Goal: Task Accomplishment & Management: Manage account settings

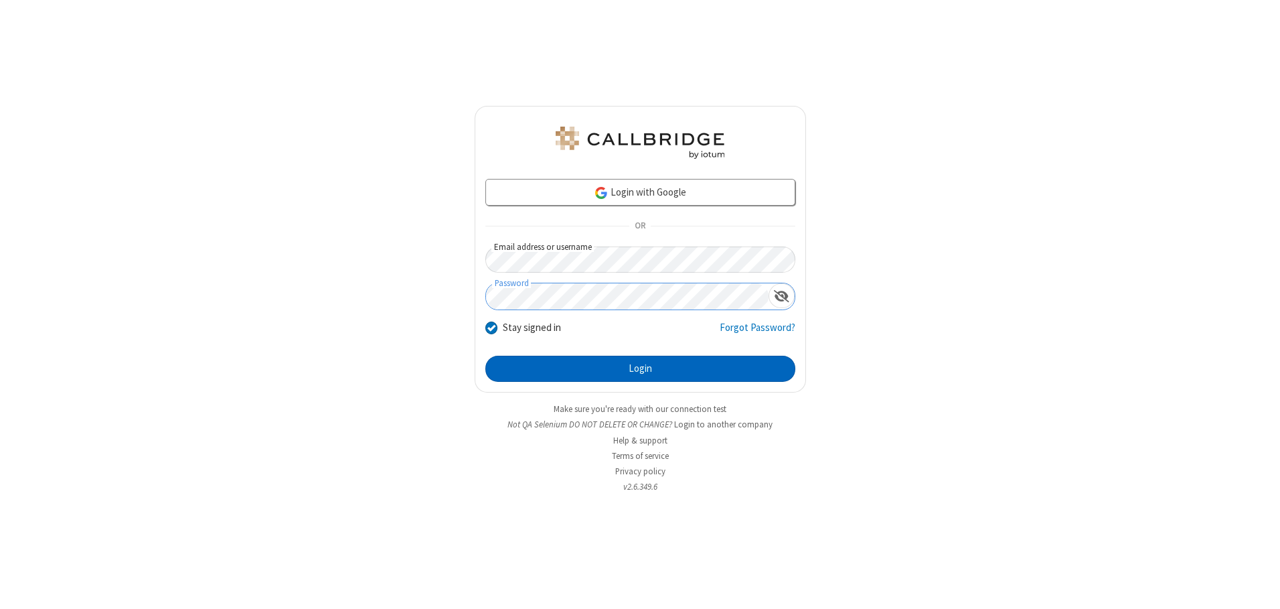
click at [640, 368] on button "Login" at bounding box center [640, 369] width 310 height 27
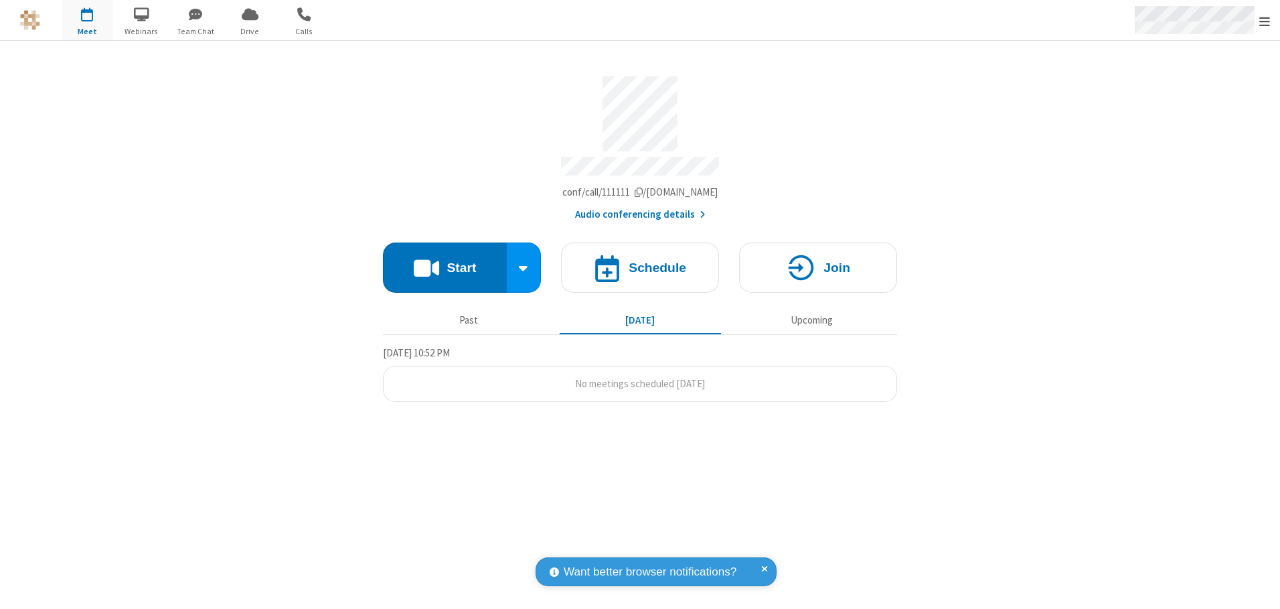
click at [1265, 21] on span "Open menu" at bounding box center [1265, 21] width 11 height 13
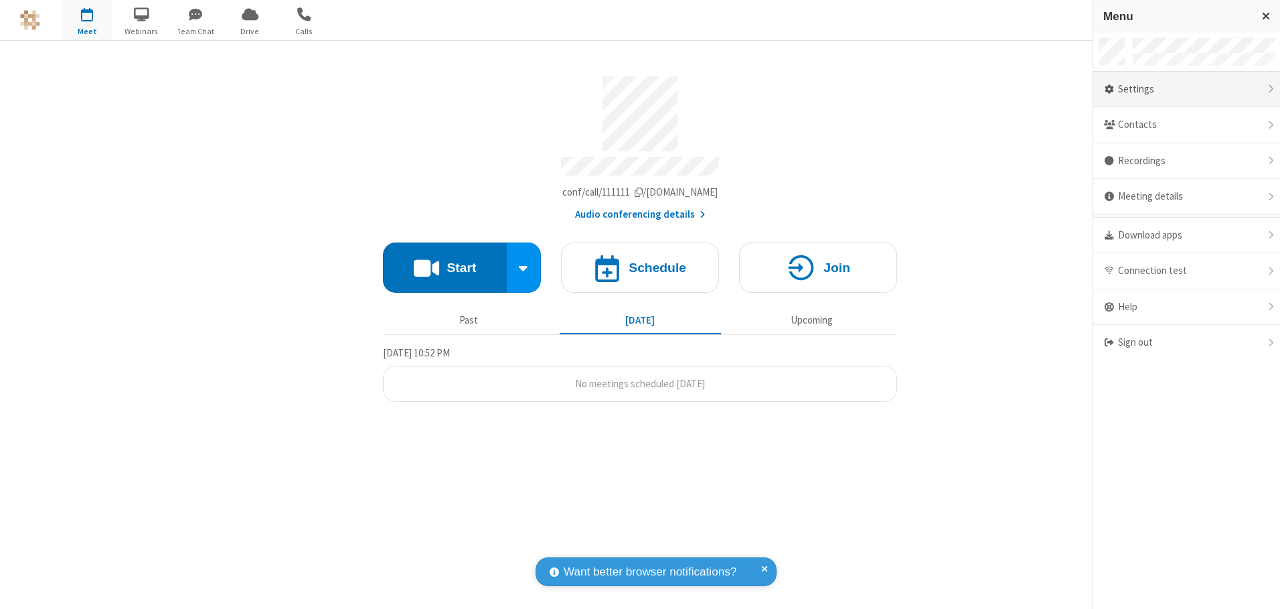
click at [1187, 89] on div "Settings" at bounding box center [1187, 90] width 187 height 36
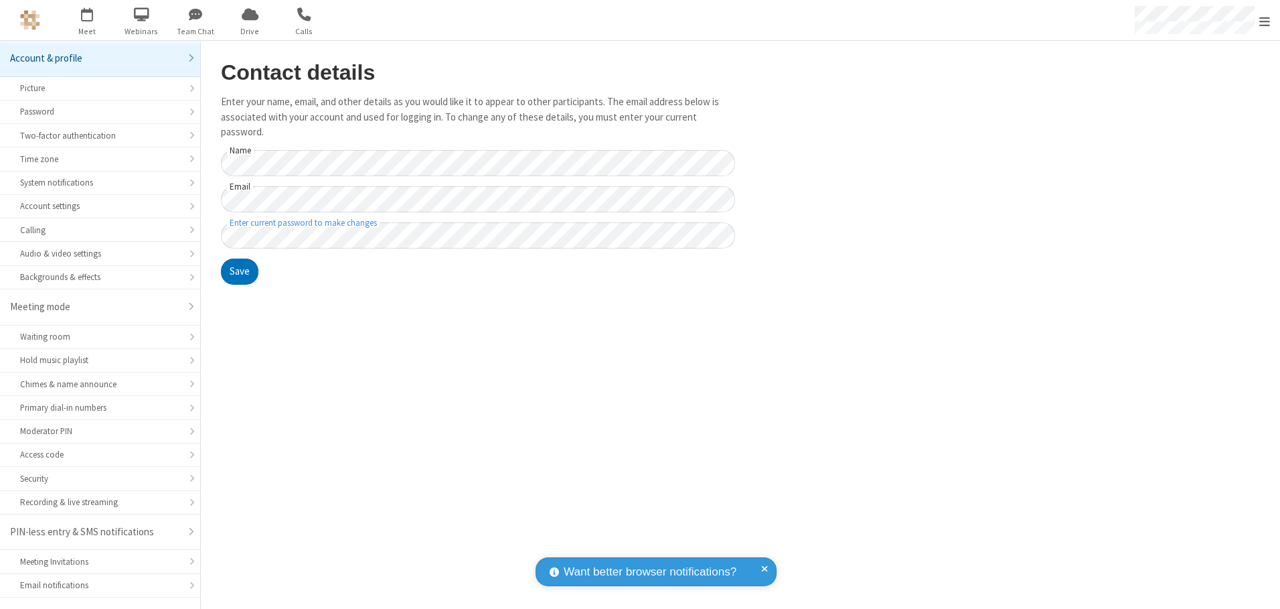
scroll to position [23, 0]
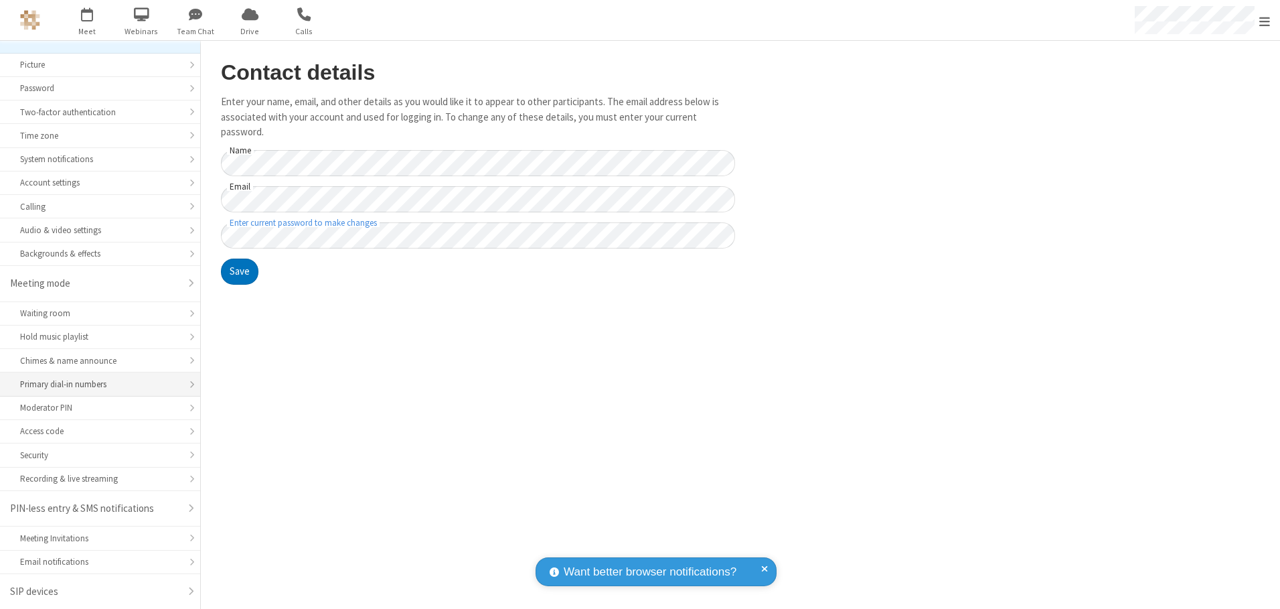
click at [95, 384] on div "Primary dial-in numbers" at bounding box center [100, 384] width 160 height 13
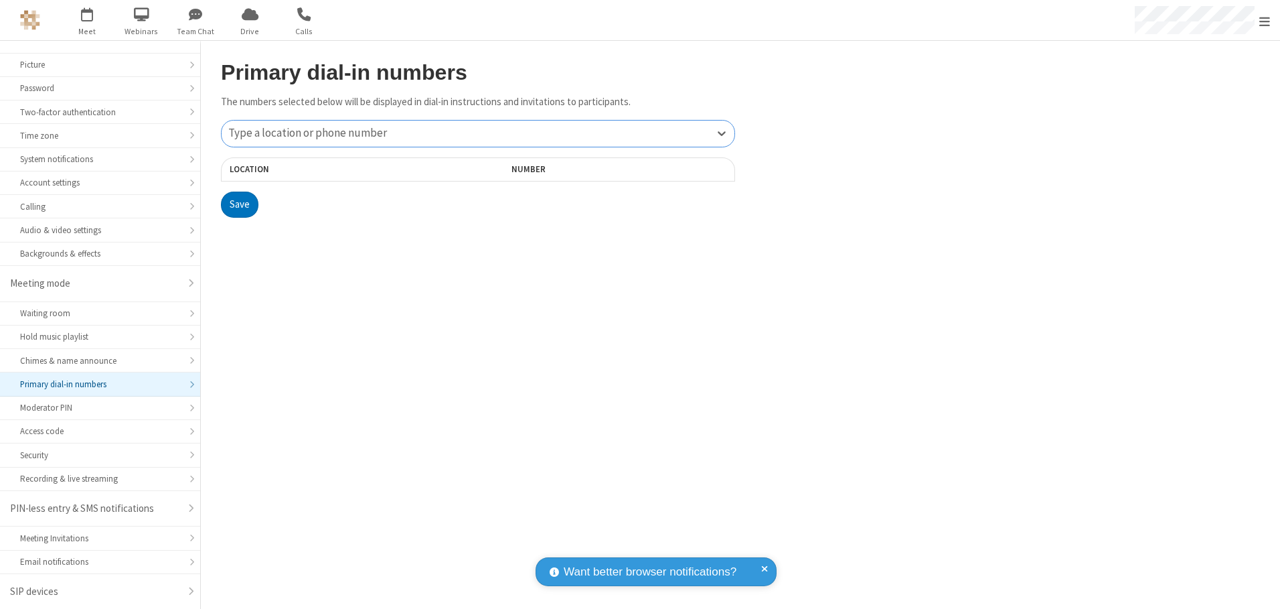
click at [478, 133] on div "Type a location or phone number" at bounding box center [478, 134] width 513 height 26
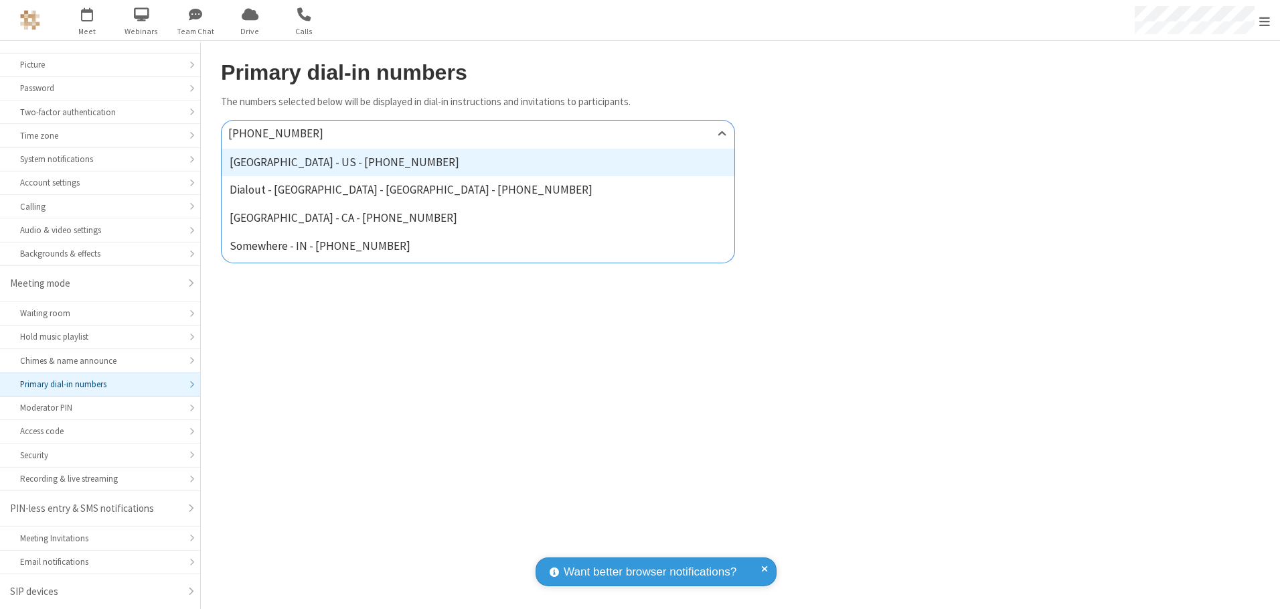
type input "[PHONE_NUMBER]"
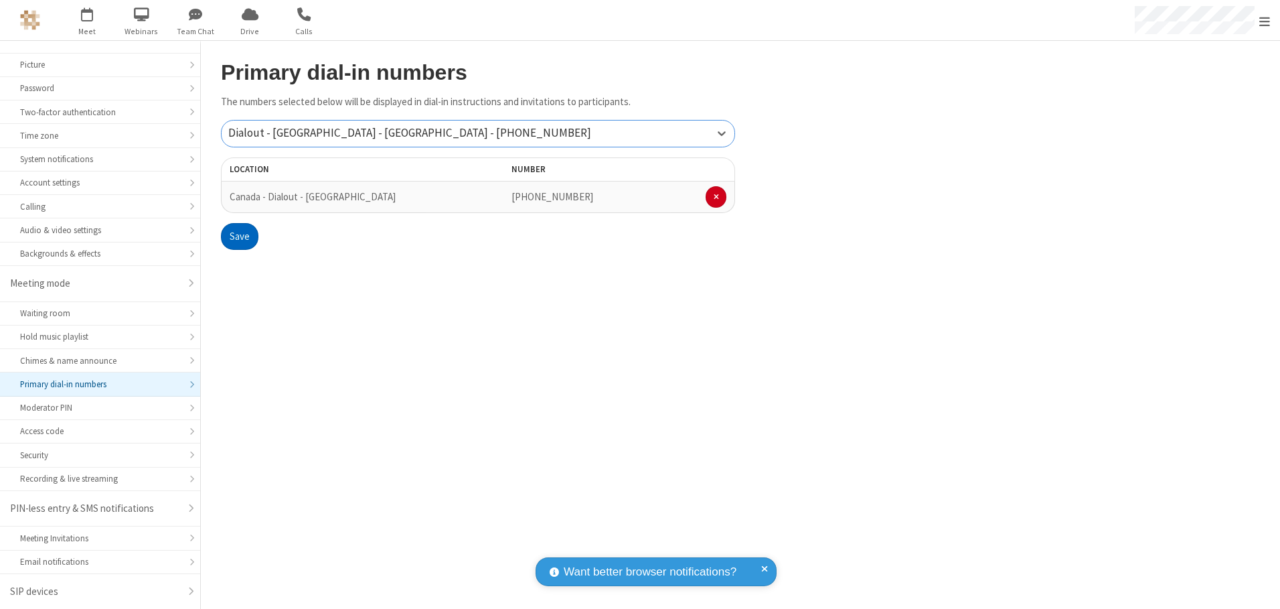
click at [239, 236] on button "Save" at bounding box center [239, 236] width 37 height 27
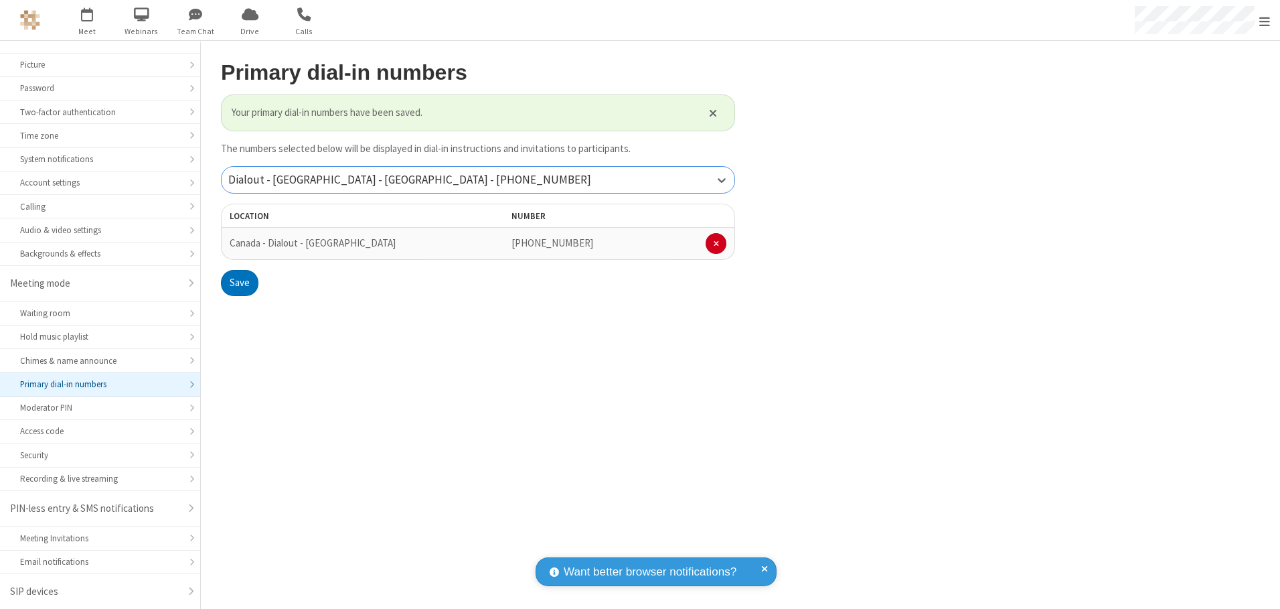
click at [478, 179] on div "Dialout - [GEOGRAPHIC_DATA] - [GEOGRAPHIC_DATA] - [PHONE_NUMBER]" at bounding box center [478, 180] width 513 height 26
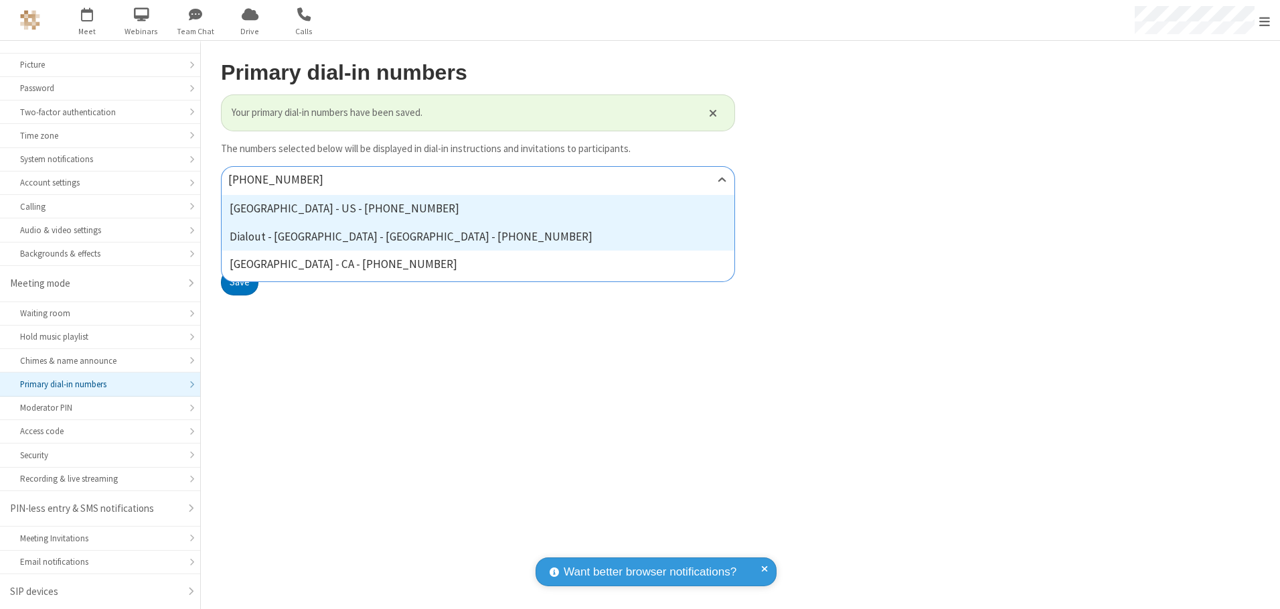
type input "[PHONE_NUMBER]"
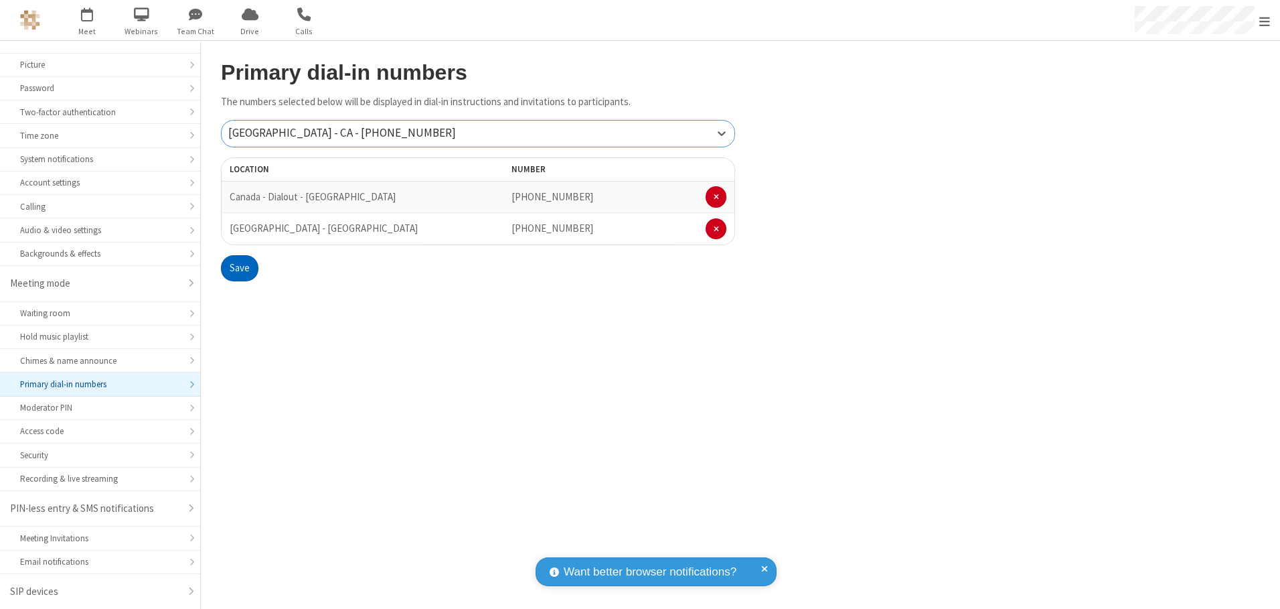
click at [239, 268] on button "Save" at bounding box center [239, 268] width 37 height 27
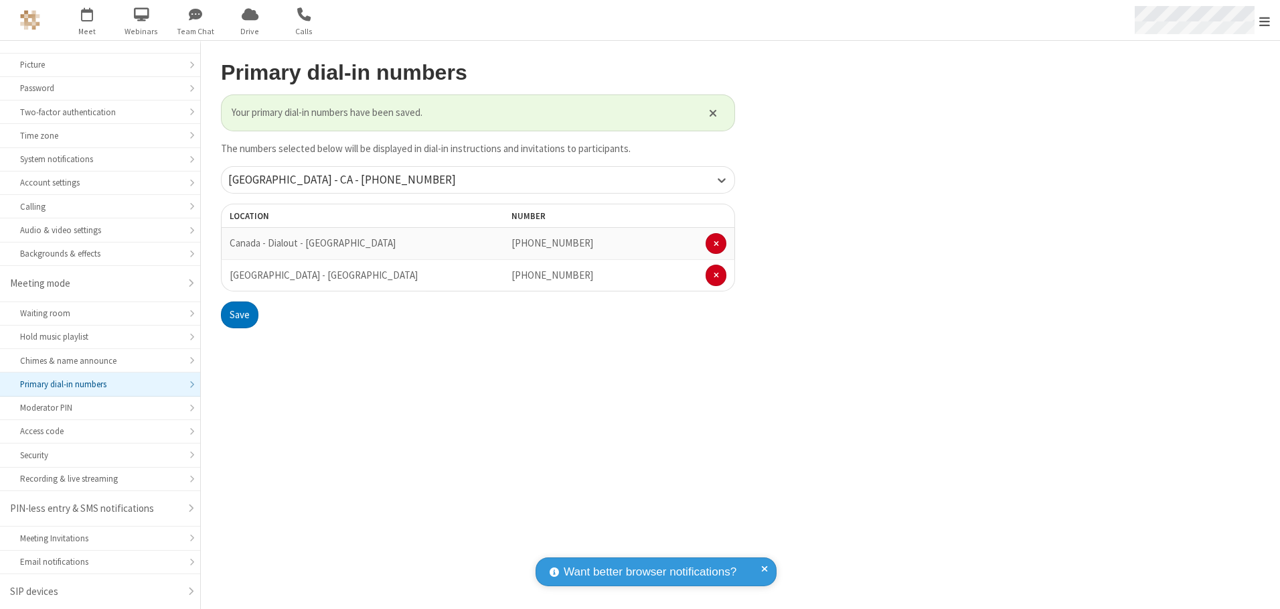
click at [1265, 21] on span "Open menu" at bounding box center [1265, 21] width 11 height 13
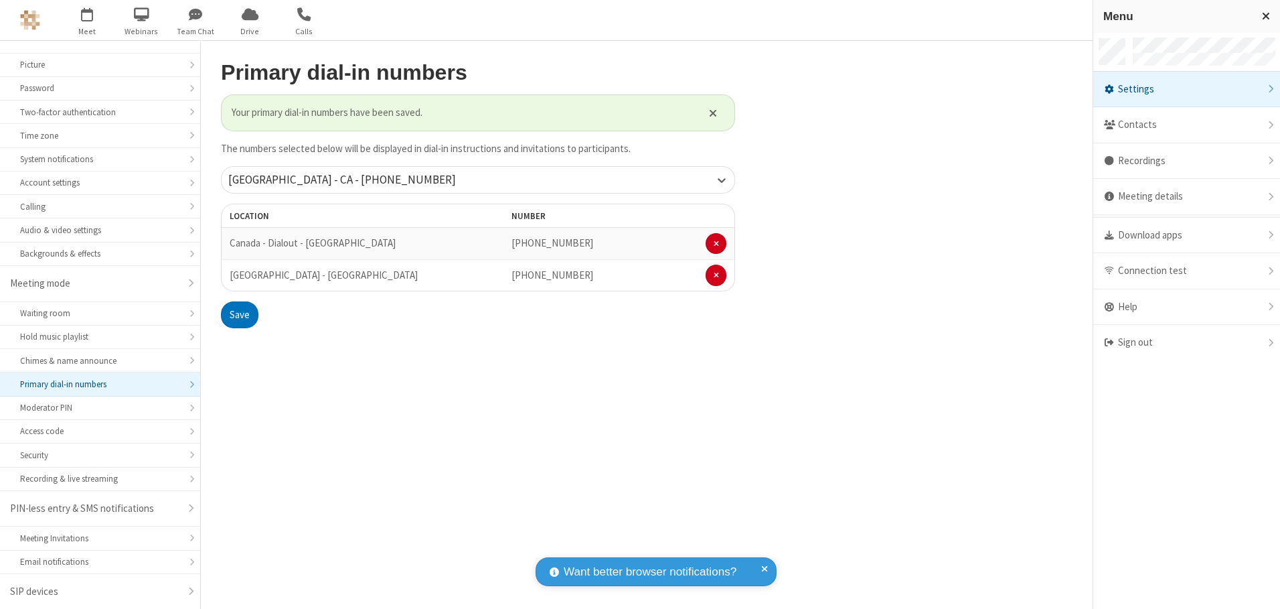
click at [1187, 89] on div "Settings" at bounding box center [1187, 90] width 187 height 36
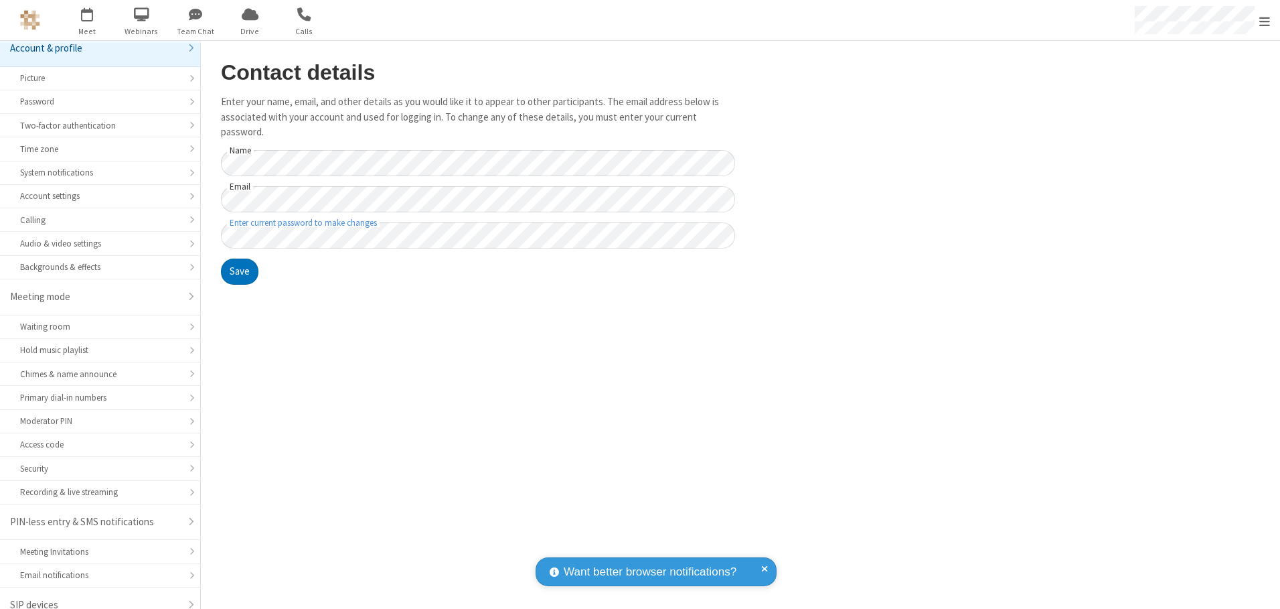
scroll to position [23, 0]
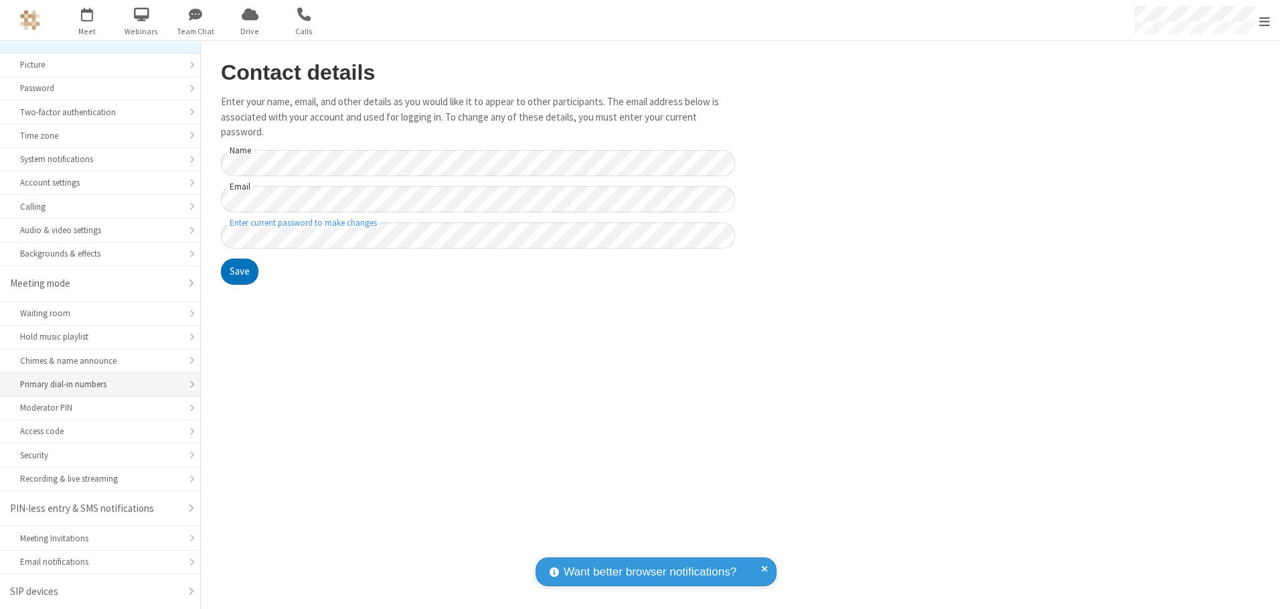
click at [95, 384] on div "Primary dial-in numbers" at bounding box center [100, 384] width 160 height 13
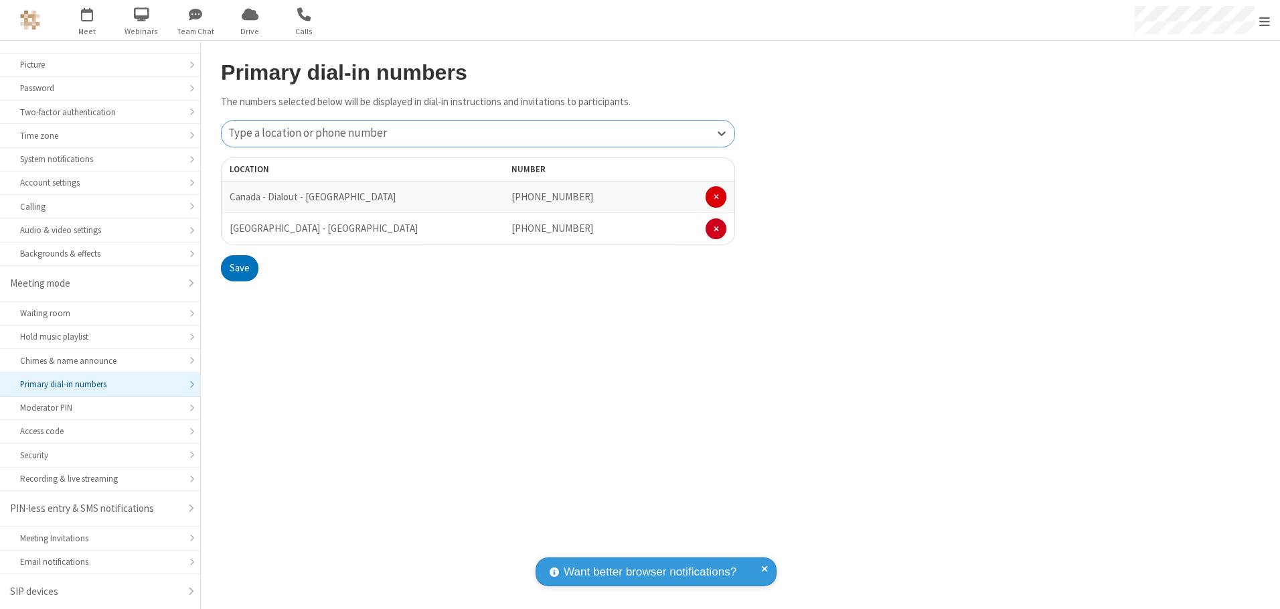
click at [716, 197] on span at bounding box center [716, 197] width 5 height 8
click at [239, 236] on button "Save" at bounding box center [239, 236] width 37 height 27
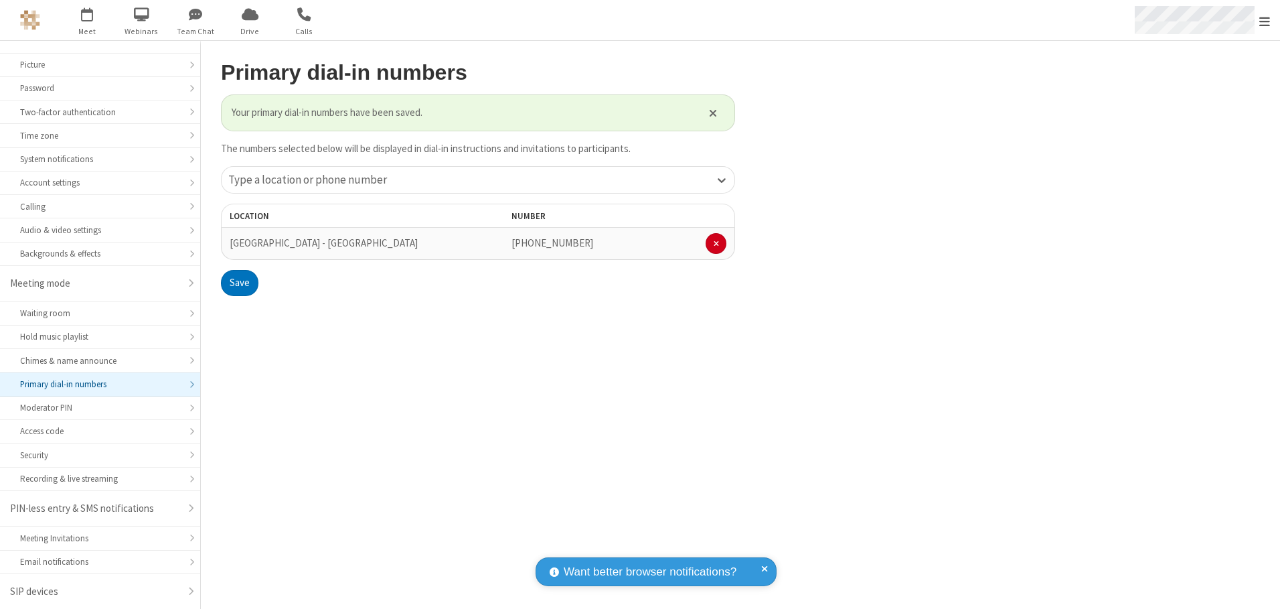
click at [1265, 21] on span "Open menu" at bounding box center [1265, 21] width 11 height 13
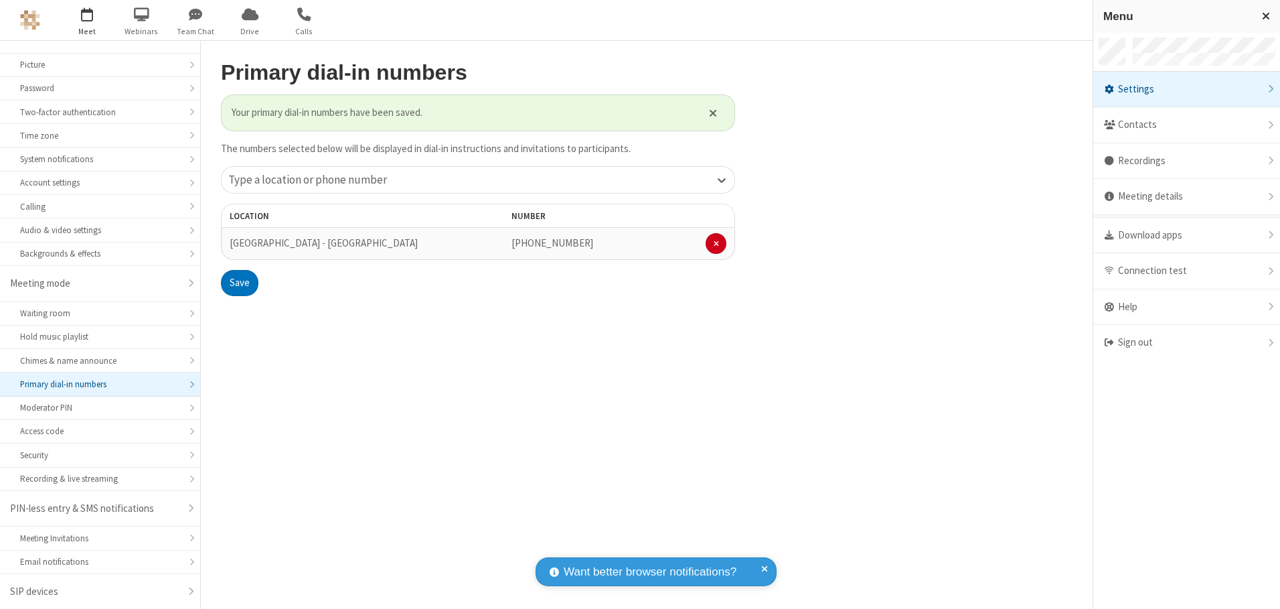
click at [87, 20] on span "button" at bounding box center [87, 14] width 50 height 23
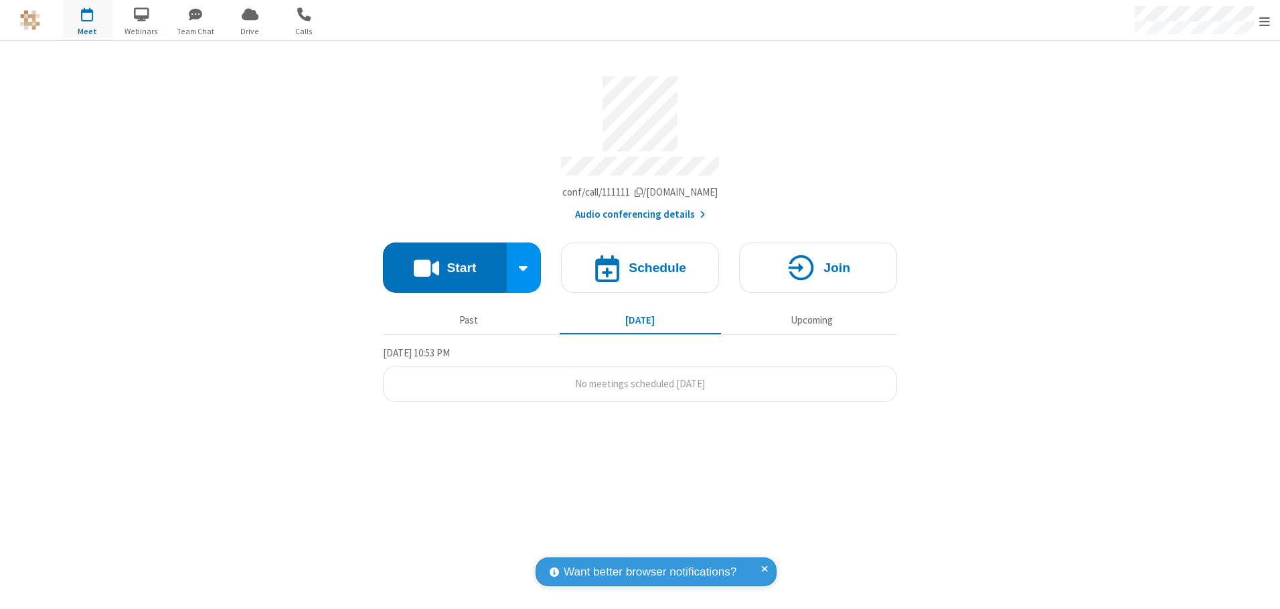
click at [639, 210] on button "Audio conferencing details" at bounding box center [640, 214] width 131 height 15
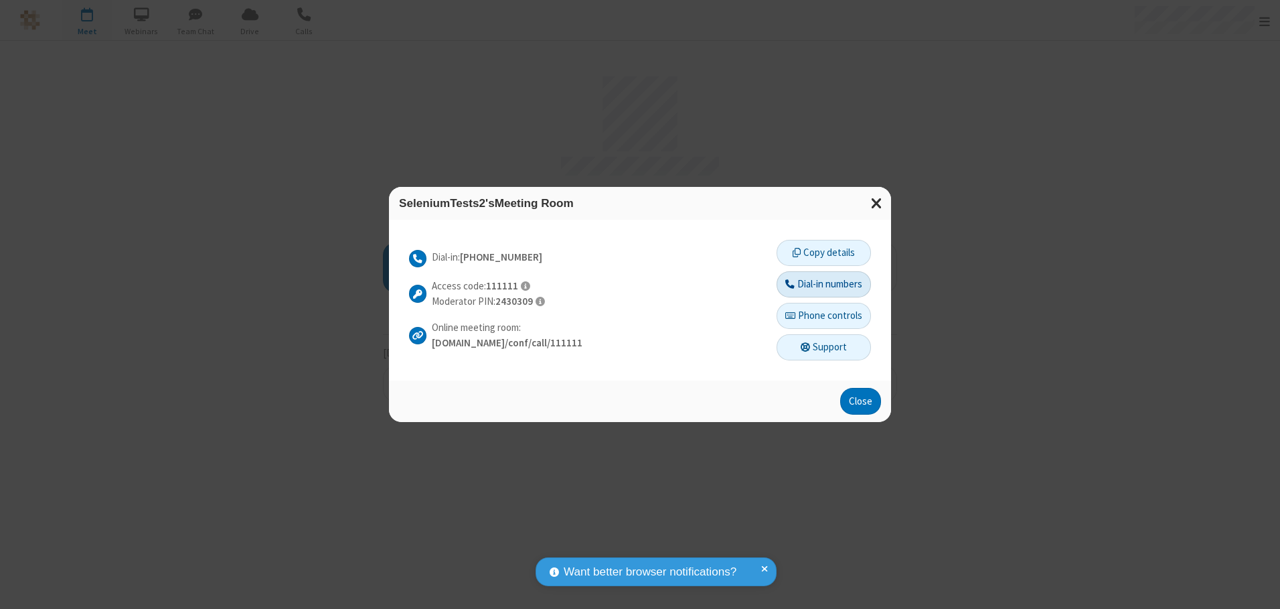
click at [823, 284] on button "Dial-in numbers" at bounding box center [824, 284] width 94 height 27
